Goal: Information Seeking & Learning: Learn about a topic

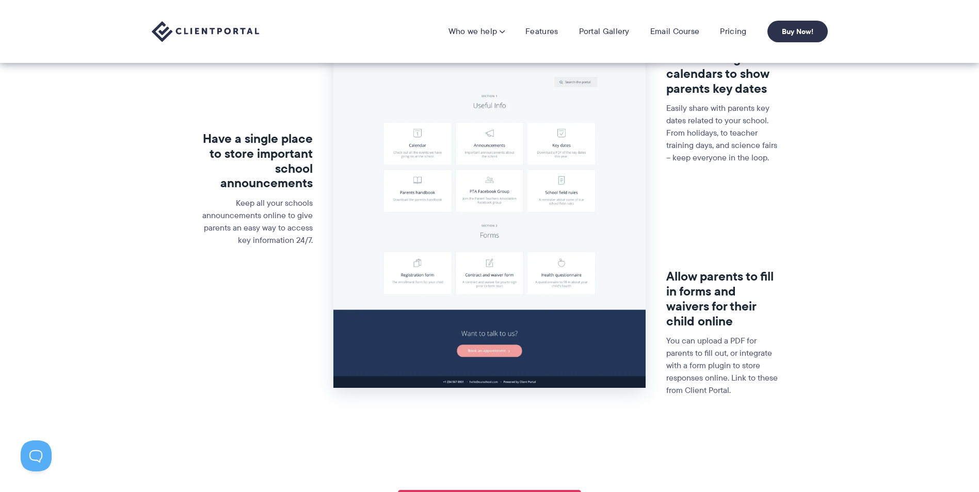
scroll to position [273, 0]
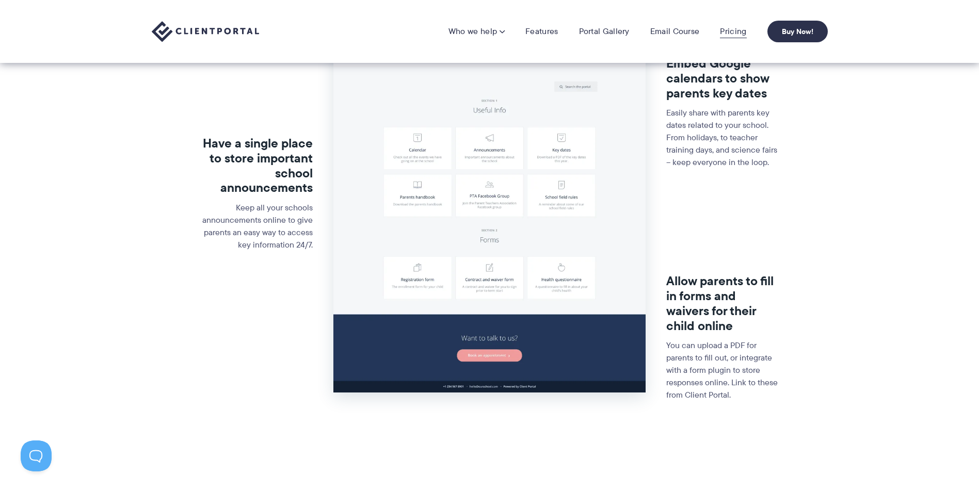
click at [736, 30] on link "Pricing" at bounding box center [733, 31] width 26 height 10
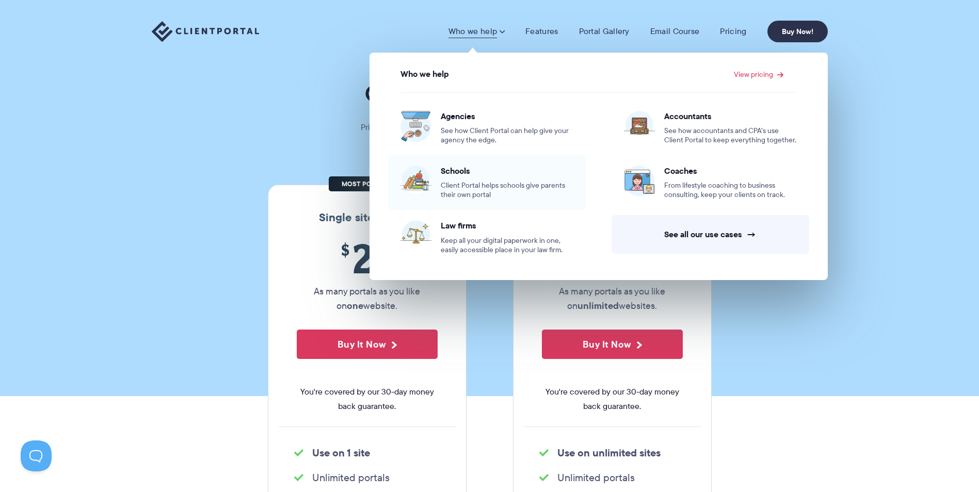
click at [510, 186] on span "Client Portal helps schools give parents their own portal" at bounding box center [507, 190] width 133 height 19
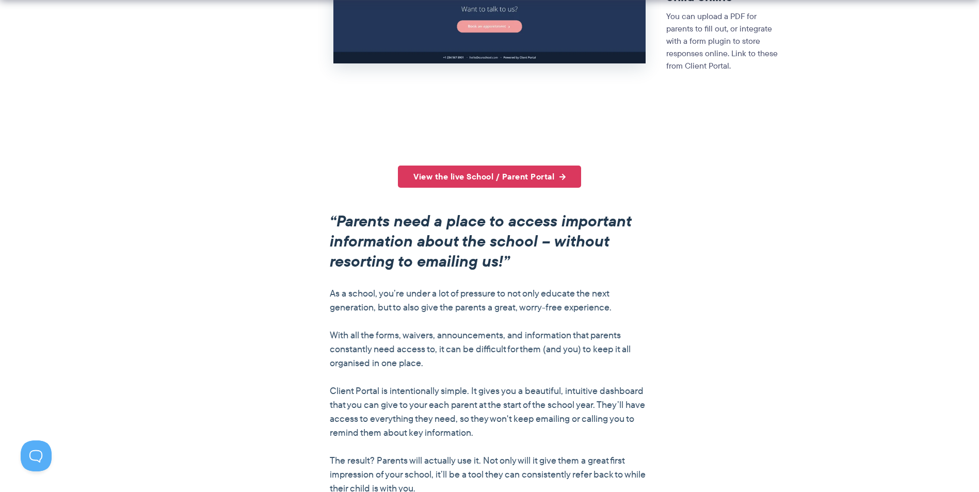
scroll to position [601, 0]
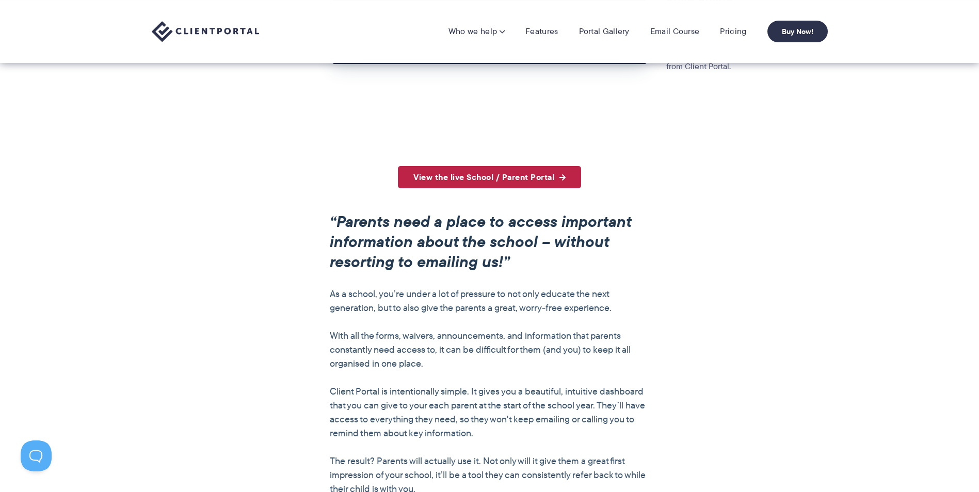
click at [549, 176] on link "View the live School / Parent Portal" at bounding box center [489, 177] width 183 height 22
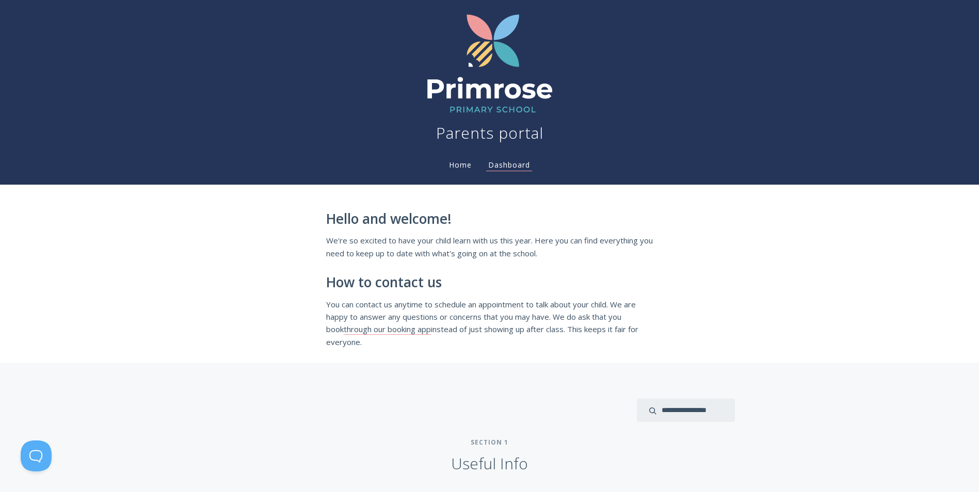
click at [460, 166] on link "Home" at bounding box center [460, 165] width 27 height 10
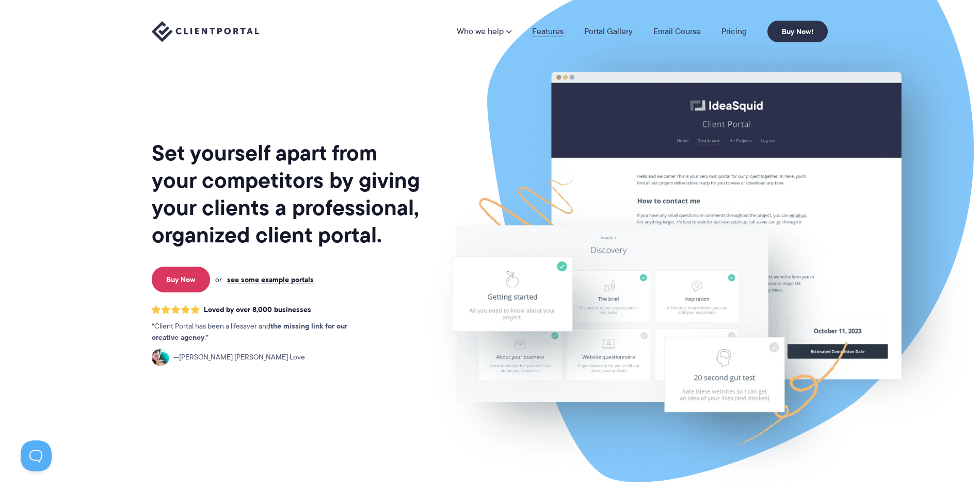
click at [551, 31] on link "Features" at bounding box center [547, 31] width 31 height 8
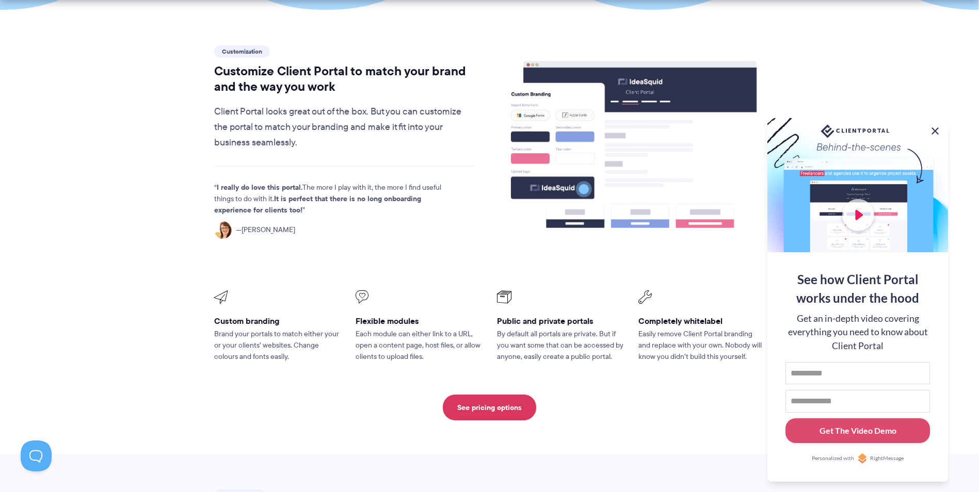
click at [933, 128] on button at bounding box center [935, 131] width 12 height 12
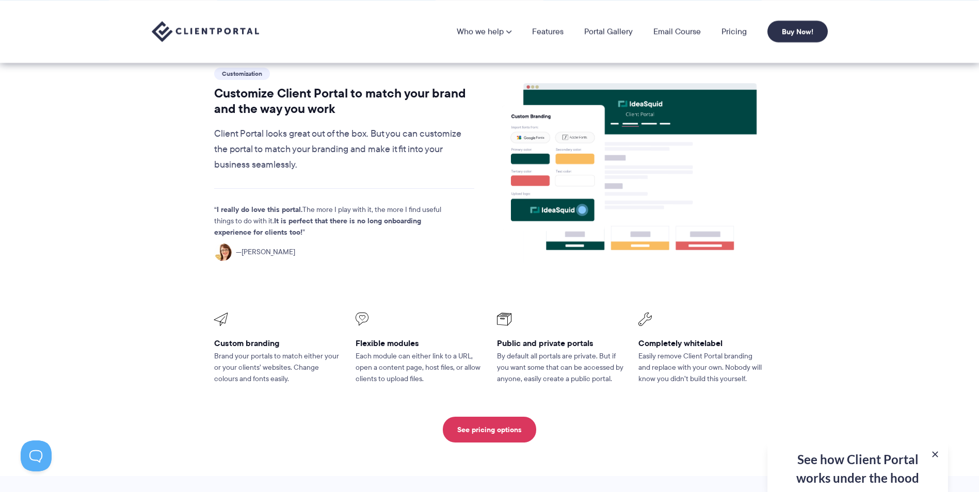
scroll to position [277, 0]
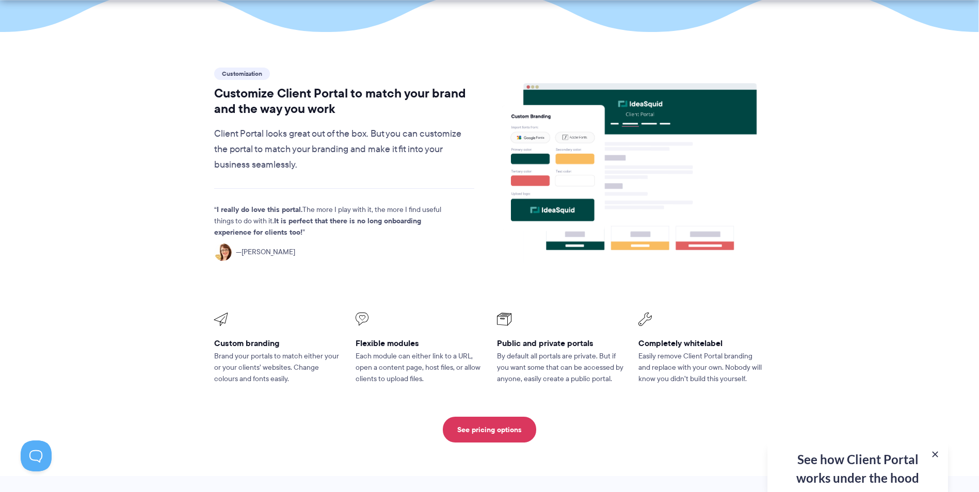
click at [933, 448] on div "See how Client Portal works under the hood Get an in-depth video covering every…" at bounding box center [857, 467] width 181 height 51
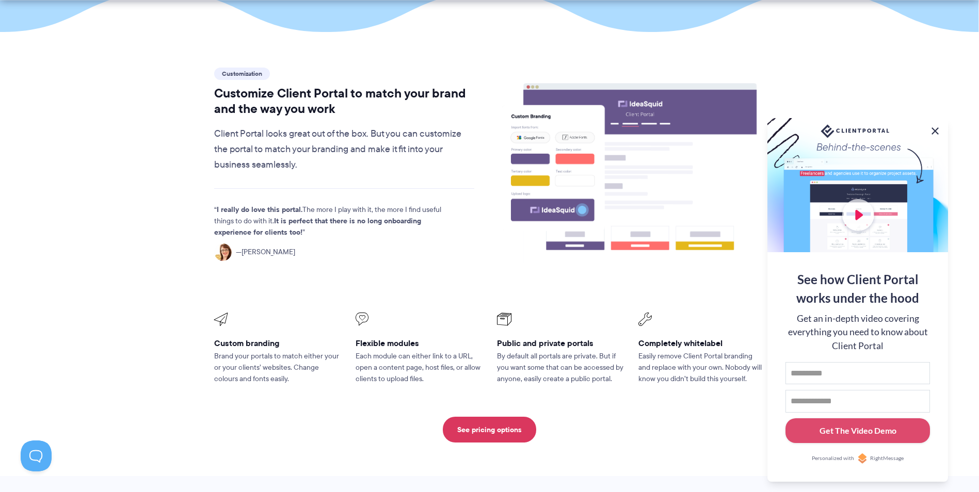
click at [935, 132] on button at bounding box center [935, 131] width 12 height 12
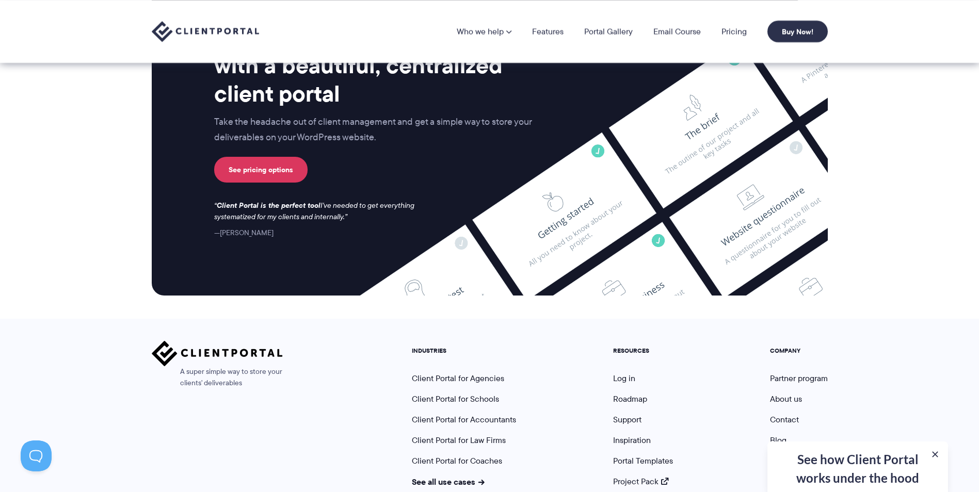
scroll to position [2667, 0]
click at [258, 157] on link "See pricing options" at bounding box center [260, 170] width 93 height 26
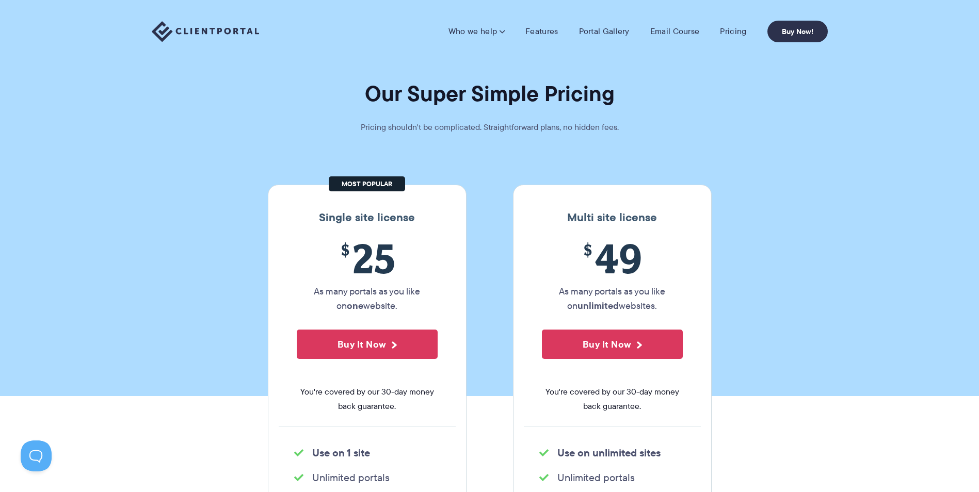
click at [238, 33] on img at bounding box center [205, 31] width 107 height 21
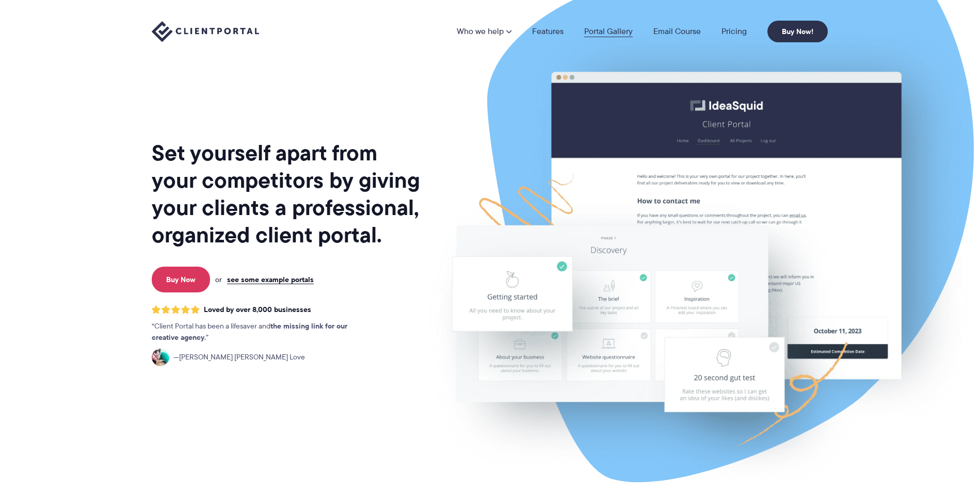
click at [619, 35] on link "Portal Gallery" at bounding box center [608, 31] width 49 height 8
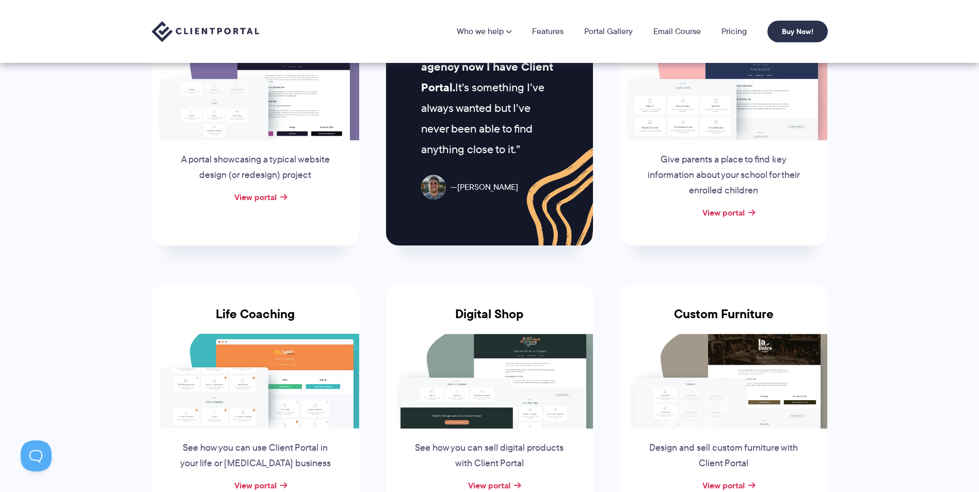
scroll to position [536, 0]
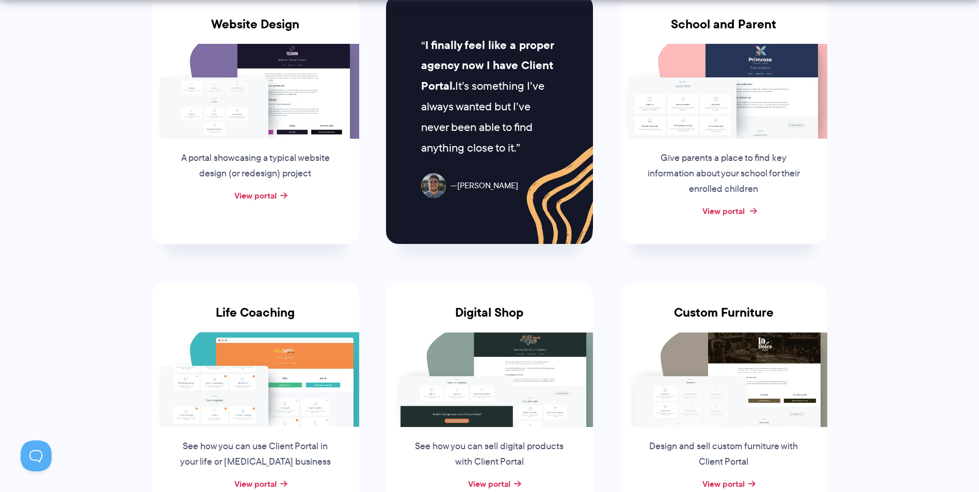
click at [726, 207] on link "View portal" at bounding box center [723, 211] width 42 height 12
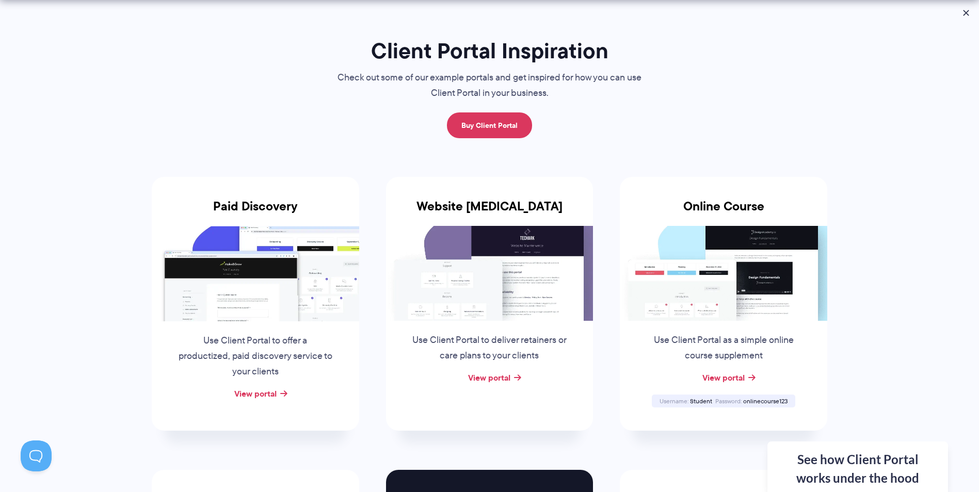
scroll to position [61, 0]
click at [271, 392] on link "View portal" at bounding box center [255, 393] width 42 height 12
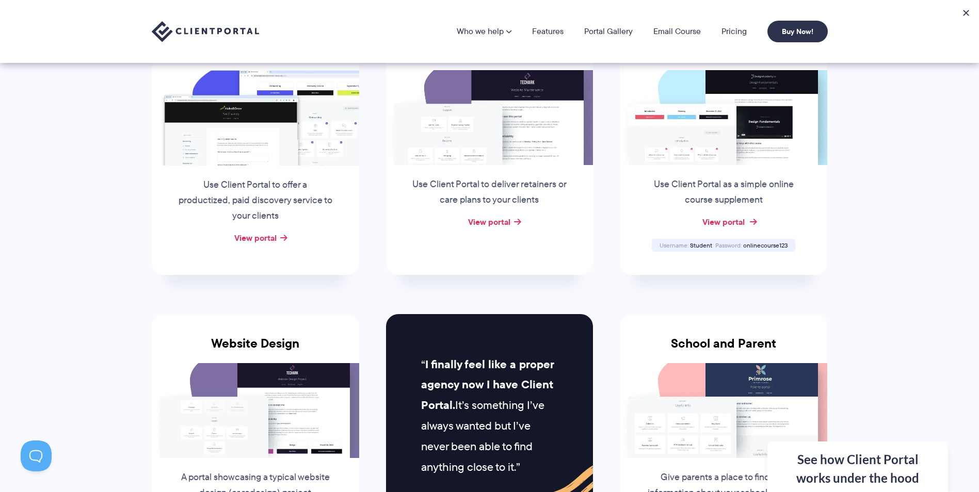
scroll to position [215, 0]
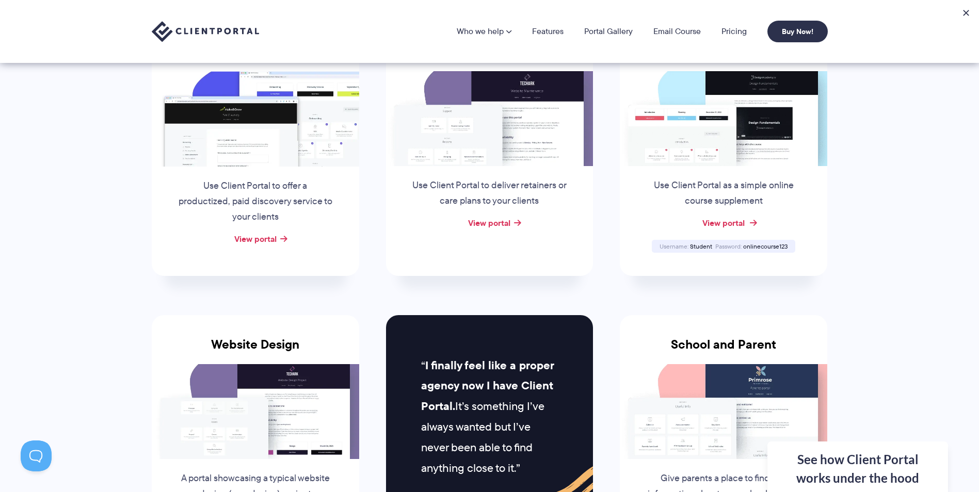
click at [742, 220] on link "View portal" at bounding box center [723, 223] width 42 height 12
click at [728, 30] on link "Pricing" at bounding box center [734, 31] width 25 height 8
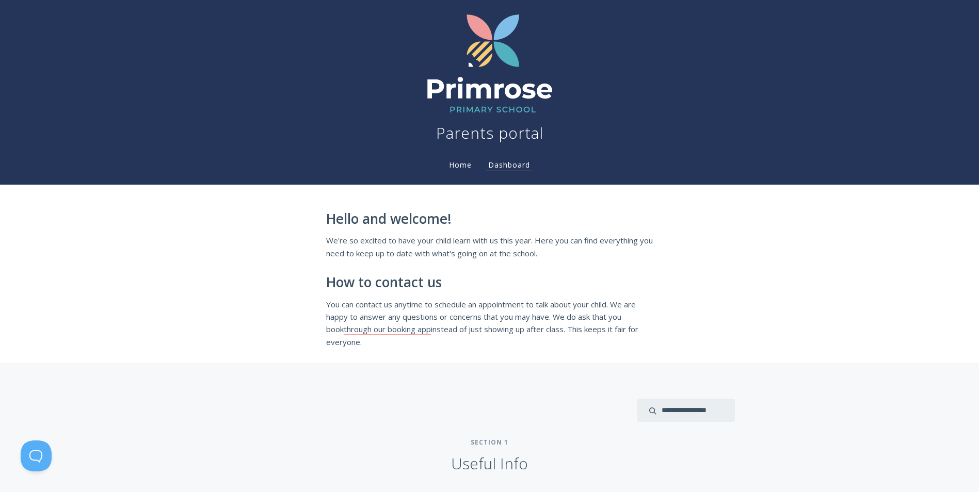
click at [459, 168] on link "Home" at bounding box center [460, 165] width 27 height 10
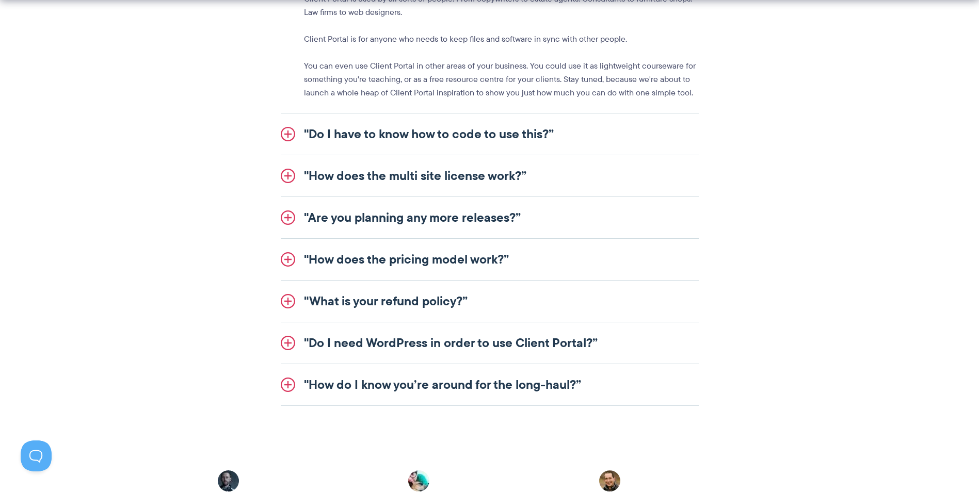
scroll to position [1269, 0]
click at [554, 141] on link ""Do I have to know how to code to use this?”" at bounding box center [490, 133] width 418 height 41
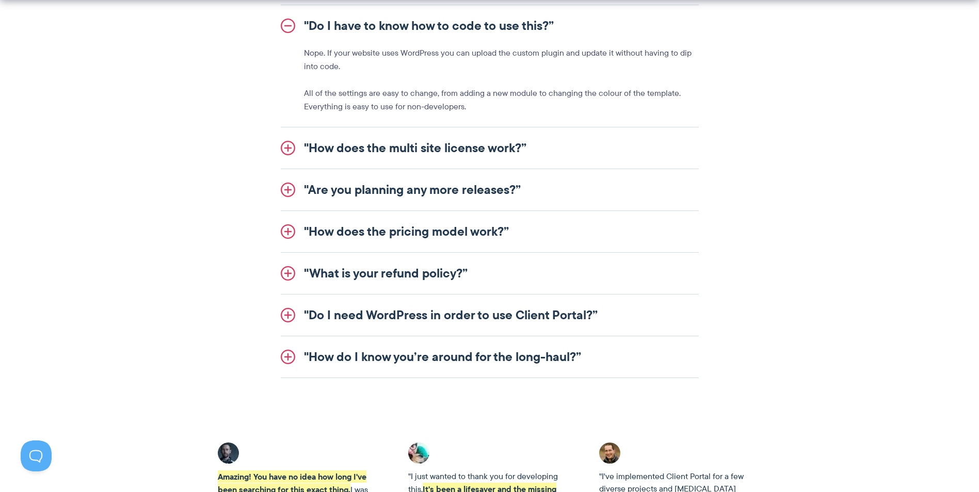
scroll to position [1257, 0]
click at [503, 185] on link ""Are you planning any more releases?”" at bounding box center [490, 188] width 418 height 41
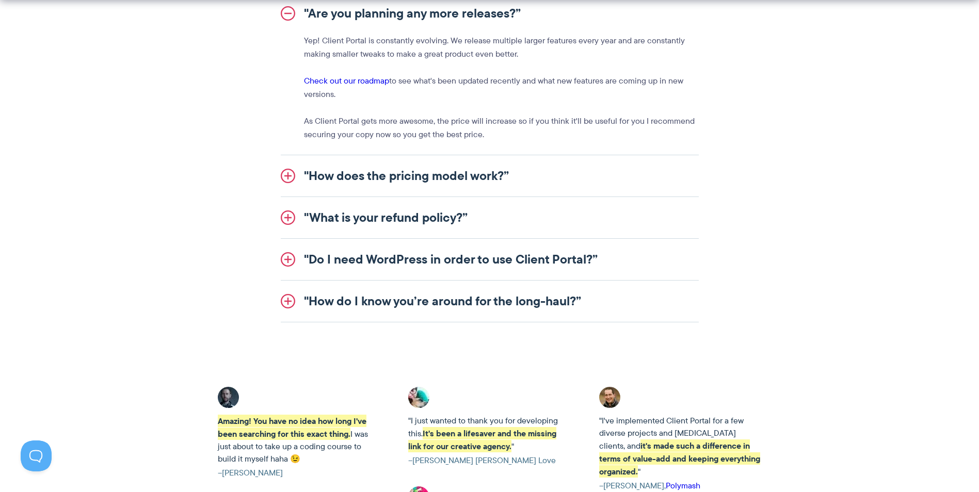
scroll to position [1352, 0]
click at [562, 305] on link ""How do I know you’re around for the long-haul?”" at bounding box center [490, 300] width 418 height 41
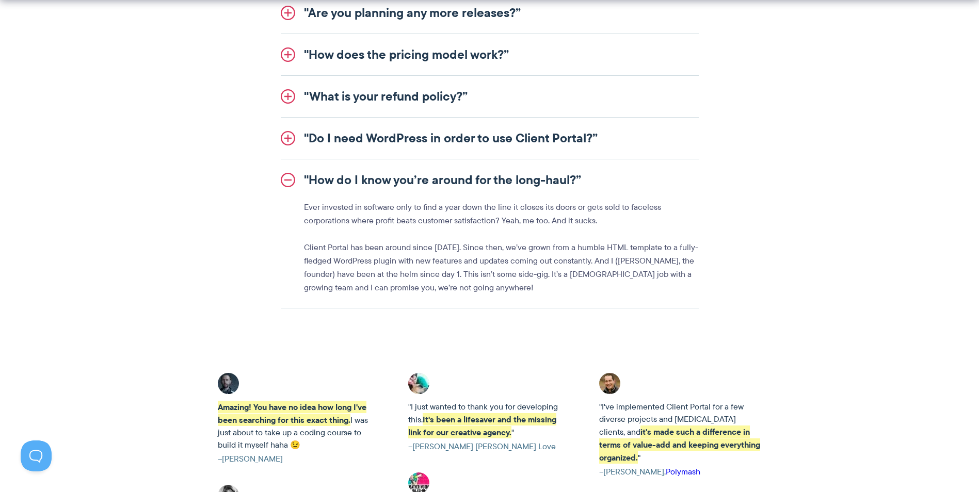
click at [527, 171] on link ""How do I know you’re around for the long-haul?”" at bounding box center [490, 179] width 418 height 41
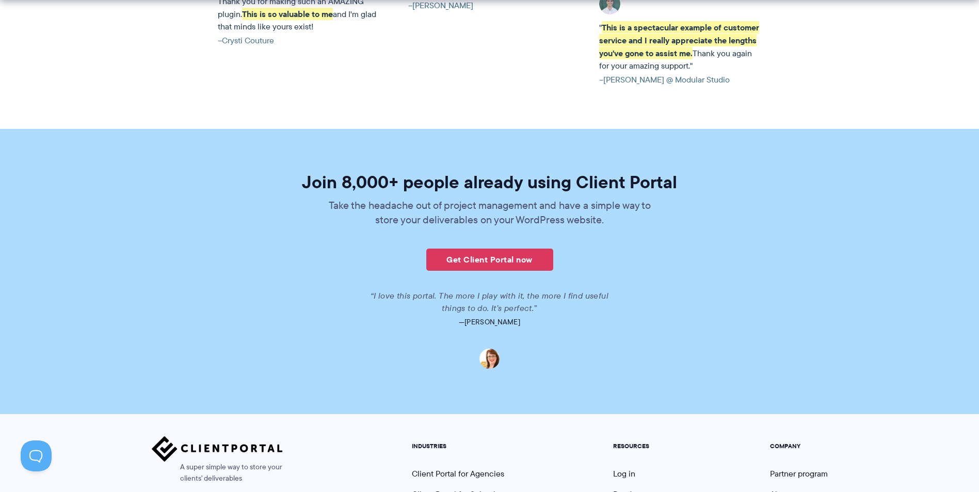
scroll to position [2486, 0]
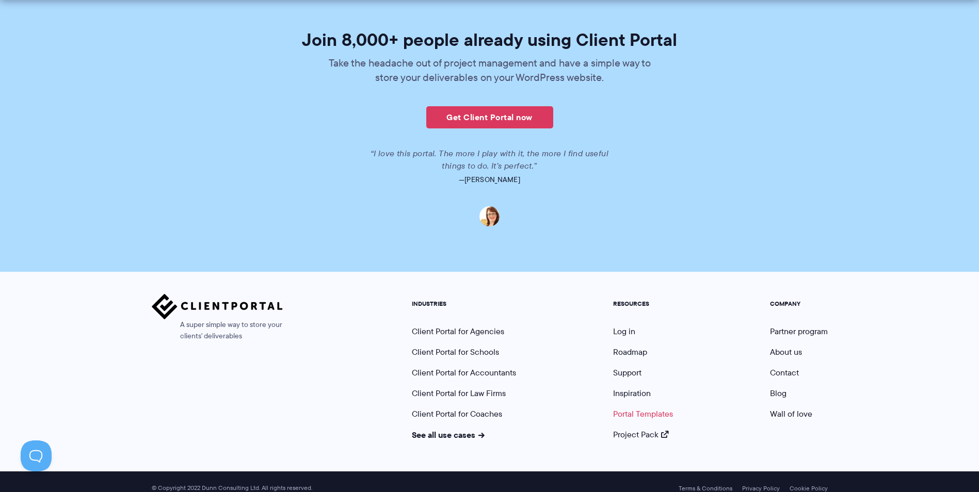
click at [659, 408] on link "Portal Templates" at bounding box center [643, 414] width 60 height 12
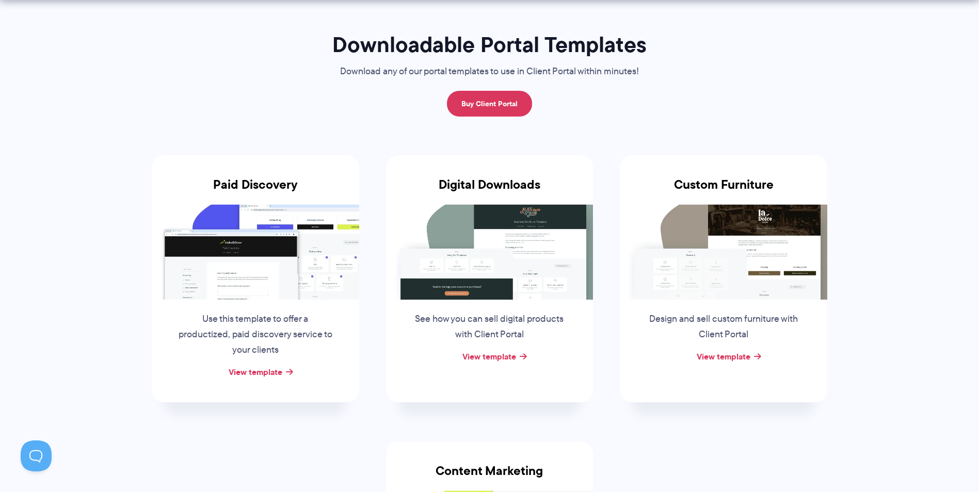
scroll to position [66, 0]
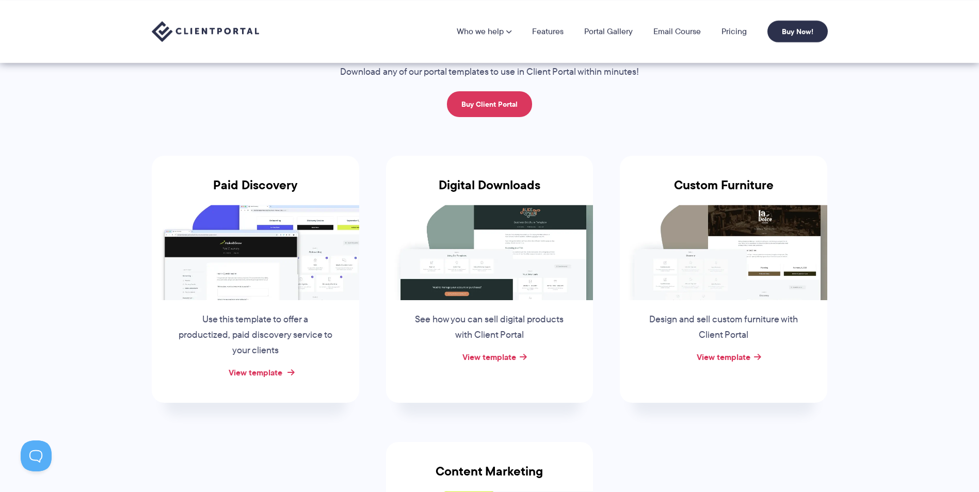
click at [263, 372] on link "View template" at bounding box center [256, 372] width 54 height 12
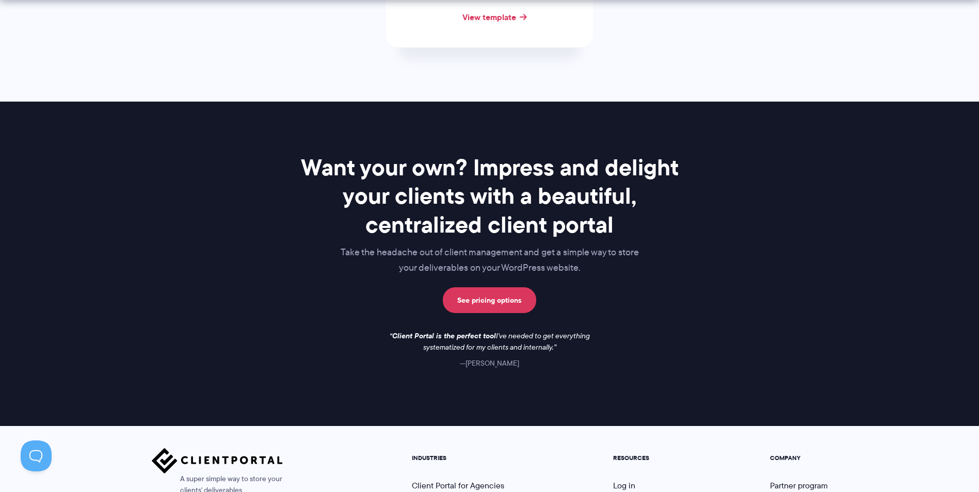
scroll to position [875, 0]
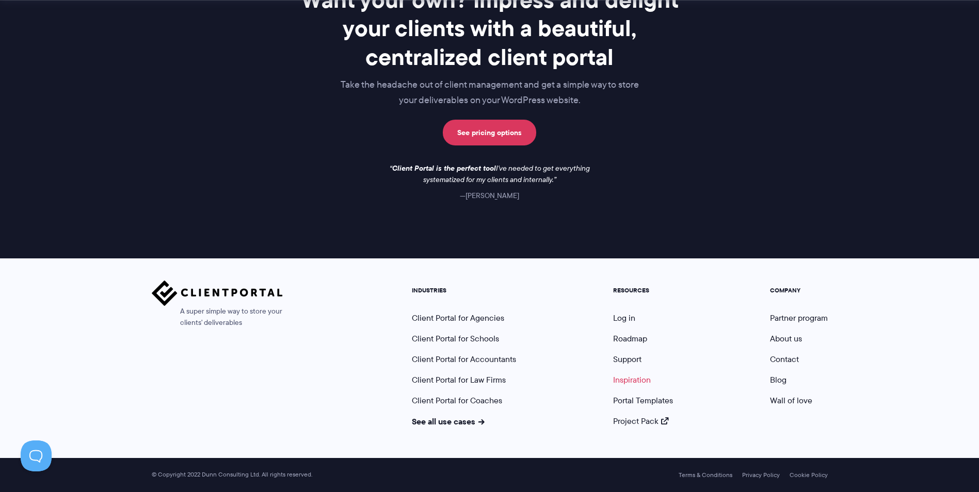
click at [635, 378] on link "Inspiration" at bounding box center [632, 380] width 38 height 12
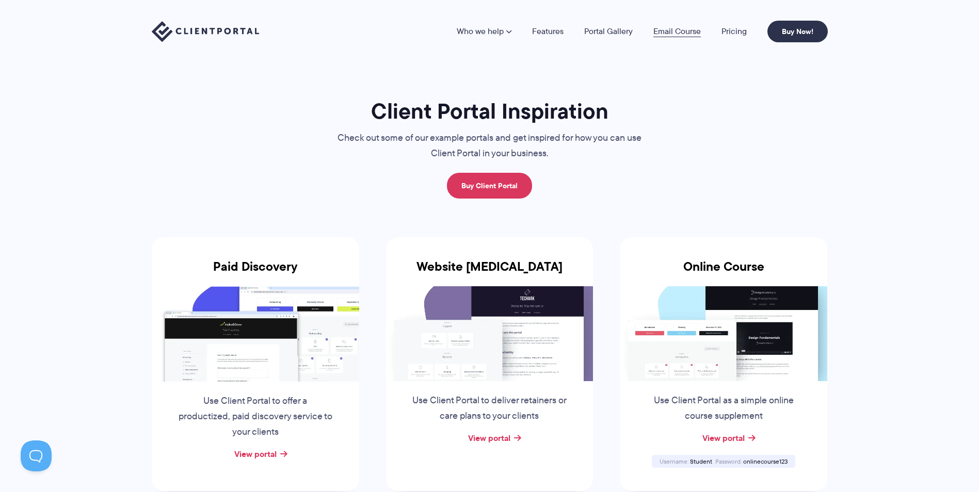
click at [674, 31] on link "Email Course" at bounding box center [676, 31] width 47 height 8
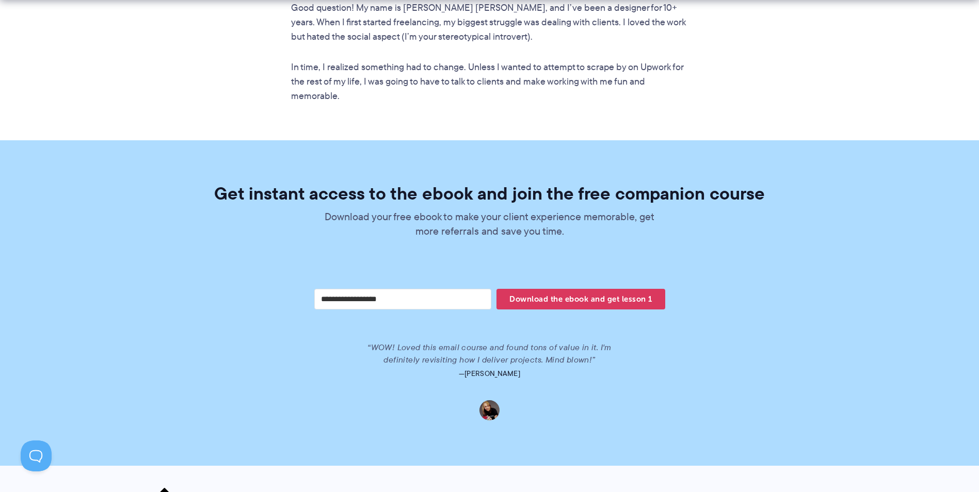
scroll to position [2128, 0]
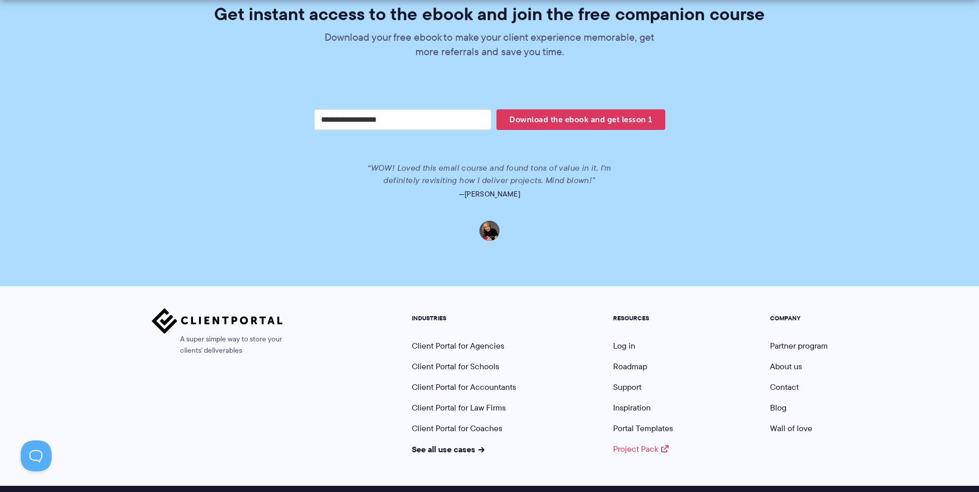
click at [638, 443] on link "Project Pack" at bounding box center [641, 449] width 56 height 12
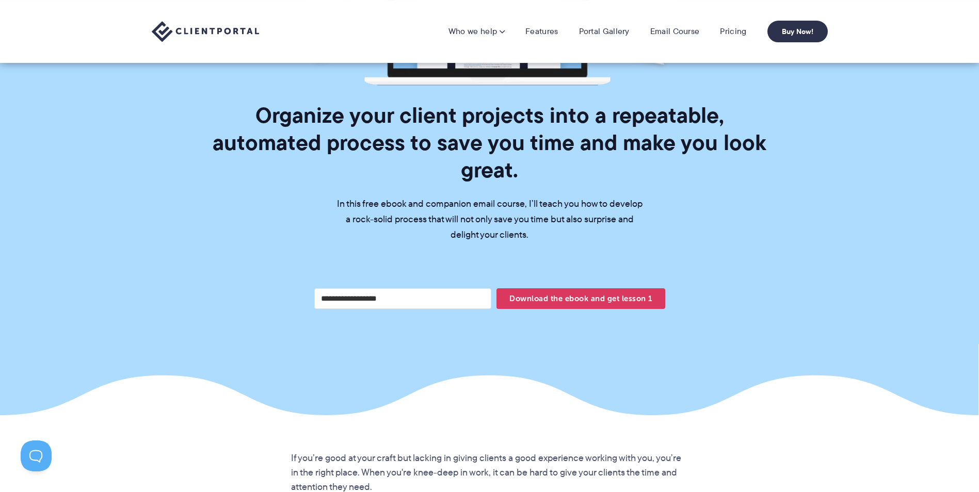
scroll to position [0, 0]
